Goal: Contribute content

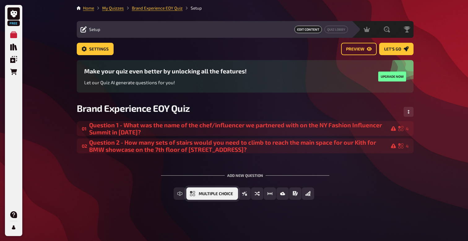
click at [203, 197] on button "Multiple Choice" at bounding box center [212, 193] width 52 height 12
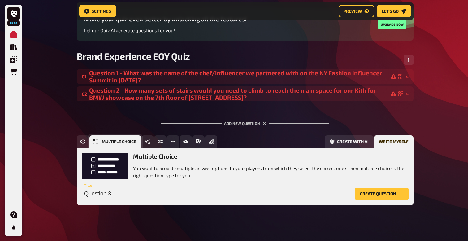
scroll to position [59, 0]
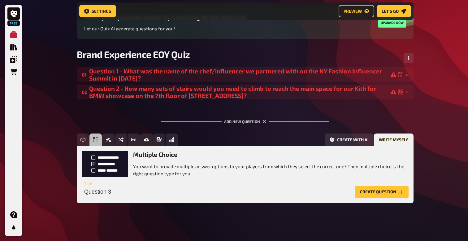
click at [133, 190] on input "Question 3" at bounding box center [217, 192] width 271 height 12
click at [131, 190] on input "Question 3" at bounding box center [217, 192] width 271 height 12
paste input "How many [DEMOGRAPHIC_DATA] influencers attended the Optime event held at [GEOG…"
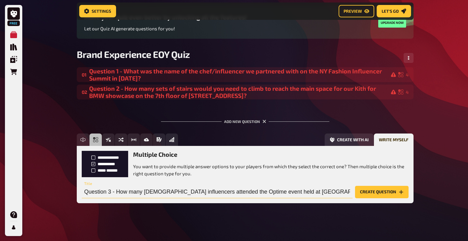
scroll to position [0, 13]
type input "Question 3 - How many [DEMOGRAPHIC_DATA] influencers attended the Optime event …"
click at [374, 193] on button "Create question" at bounding box center [382, 192] width 54 height 12
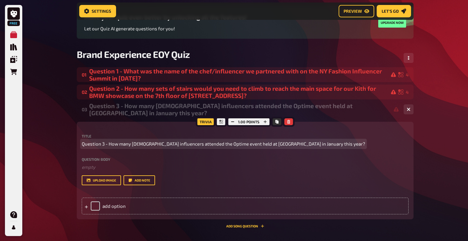
click at [188, 145] on span "Question 3 - How many [DEMOGRAPHIC_DATA] influencers attended the Optime event …" at bounding box center [224, 143] width 284 height 7
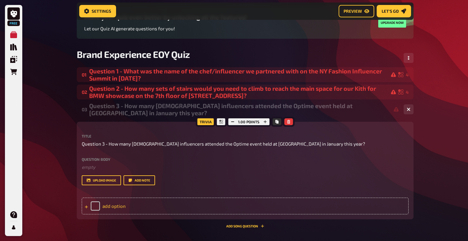
click at [106, 206] on div "add option" at bounding box center [245, 205] width 327 height 17
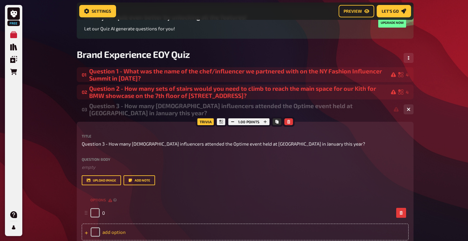
click at [110, 232] on div "add option" at bounding box center [245, 231] width 327 height 17
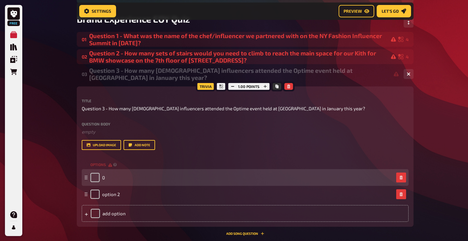
scroll to position [100, 0]
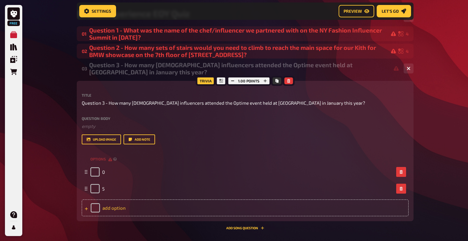
click at [116, 206] on div "add option" at bounding box center [245, 207] width 327 height 17
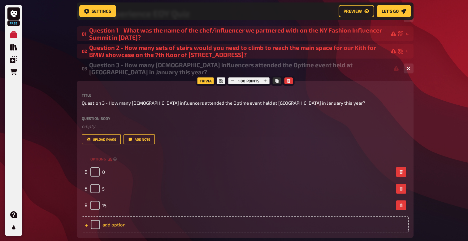
click at [110, 221] on div "add option" at bounding box center [245, 224] width 327 height 17
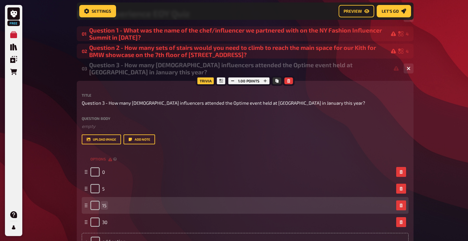
click at [132, 206] on div "15" at bounding box center [241, 205] width 303 height 9
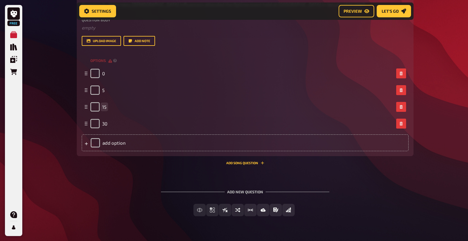
scroll to position [213, 0]
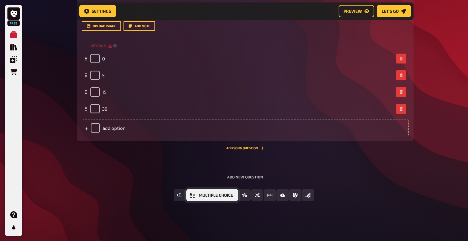
click at [218, 196] on span "Multiple Choice" at bounding box center [216, 195] width 34 height 4
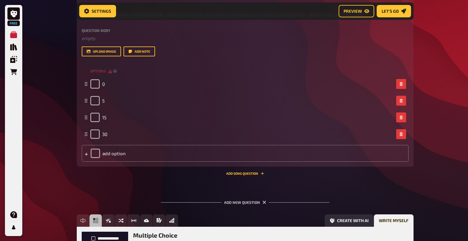
scroll to position [243, 0]
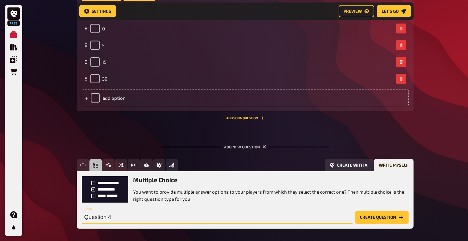
click at [114, 218] on input "Question 4" at bounding box center [217, 217] width 271 height 12
click at [124, 220] on input "Question 4" at bounding box center [217, 217] width 271 height 12
type input "Question 4 - Where did"
